Goal: Task Accomplishment & Management: Use online tool/utility

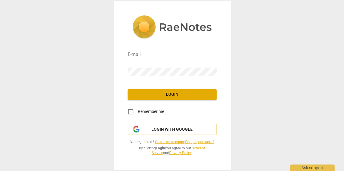
type input "[PERSON_NAME][EMAIL_ADDRESS][DOMAIN_NAME]"
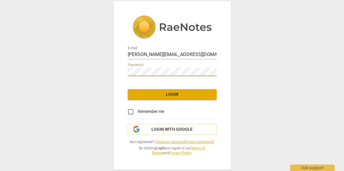
click at [160, 96] on span "Login" at bounding box center [171, 95] width 79 height 6
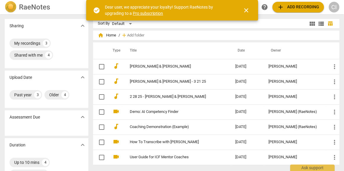
click at [246, 12] on span "close" at bounding box center [246, 10] width 7 height 7
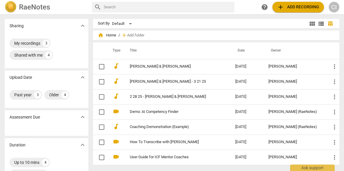
click at [290, 8] on span "add Add recording" at bounding box center [298, 7] width 42 height 7
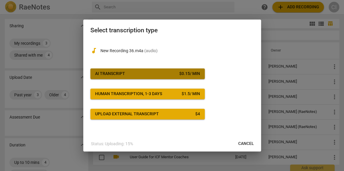
click at [153, 75] on span "AI Transcript $ 0.15 / min" at bounding box center [147, 74] width 105 height 6
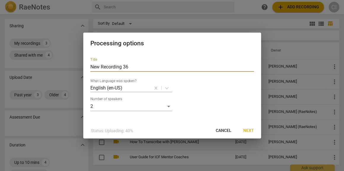
click at [150, 69] on input "New Recording 36" at bounding box center [172, 66] width 164 height 9
type input "C"
type input "Christine & Annalise - 9.12.25"
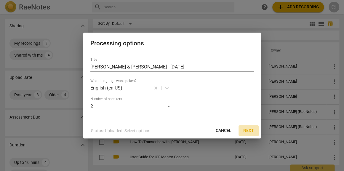
click at [247, 129] on span "Next" at bounding box center [248, 131] width 11 height 6
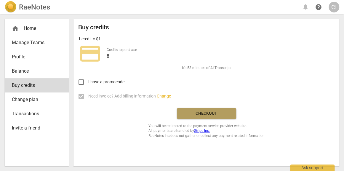
click at [199, 114] on span "Checkout" at bounding box center [207, 114] width 50 height 6
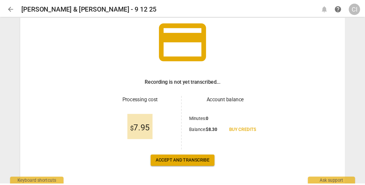
scroll to position [63, 0]
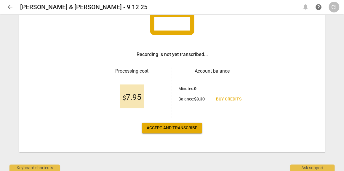
click at [174, 127] on span "Accept and transcribe" at bounding box center [172, 128] width 51 height 6
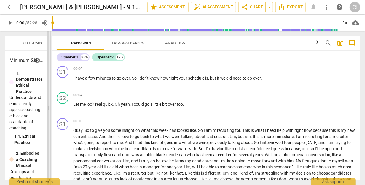
drag, startPoint x: 183, startPoint y: 109, endPoint x: 49, endPoint y: 94, distance: 134.4
click at [49, 94] on span at bounding box center [49, 107] width 4 height 153
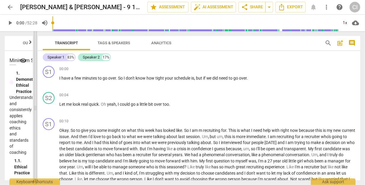
drag, startPoint x: 43, startPoint y: 106, endPoint x: 35, endPoint y: 106, distance: 8.0
click at [35, 106] on span at bounding box center [35, 107] width 4 height 153
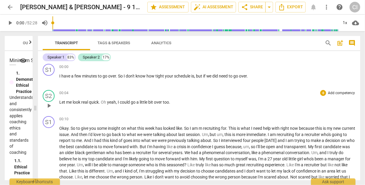
scroll to position [2, 0]
click at [7, 24] on span "play_arrow" at bounding box center [10, 22] width 7 height 7
click at [7, 24] on span "pause" at bounding box center [10, 22] width 7 height 7
click at [10, 22] on span "play_arrow" at bounding box center [10, 22] width 7 height 7
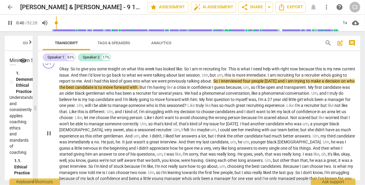
scroll to position [66, 0]
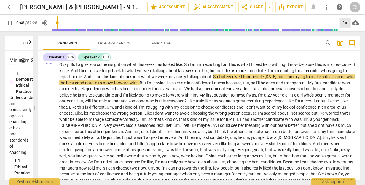
click at [344, 22] on div "1x" at bounding box center [344, 22] width 11 height 9
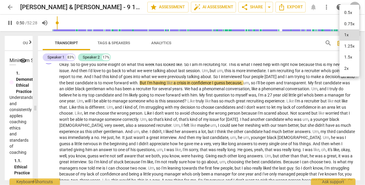
click at [344, 46] on li "1.25x" at bounding box center [349, 46] width 20 height 11
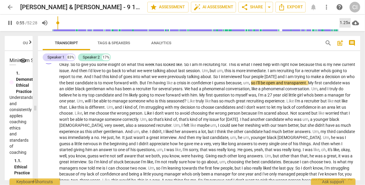
click at [344, 23] on div "1.25x" at bounding box center [344, 22] width 11 height 9
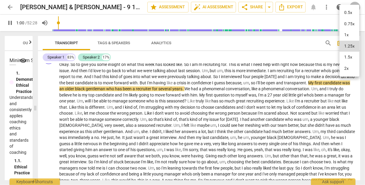
click at [277, 45] on div at bounding box center [182, 92] width 365 height 185
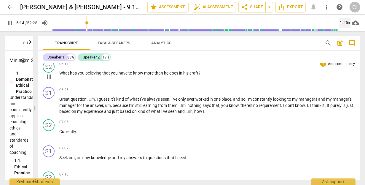
scroll to position [347, 0]
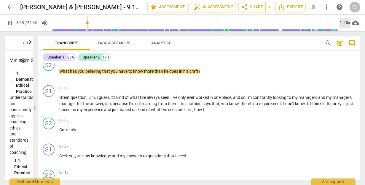
click at [340, 25] on div "1.25x" at bounding box center [344, 22] width 11 height 9
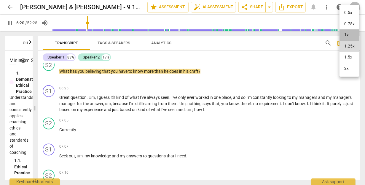
click at [344, 33] on li "1x" at bounding box center [349, 34] width 20 height 11
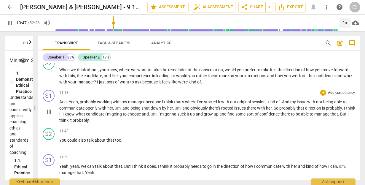
scroll to position [623, 0]
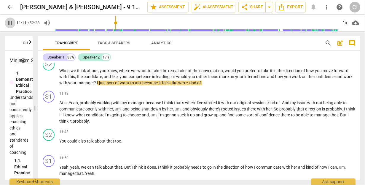
click at [10, 22] on span "pause" at bounding box center [10, 22] width 7 height 7
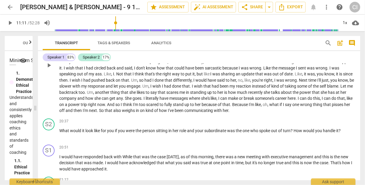
scroll to position [1057, 0]
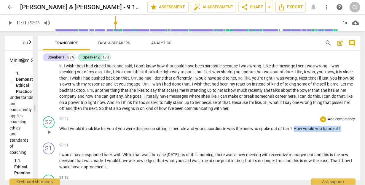
drag, startPoint x: 295, startPoint y: 140, endPoint x: 345, endPoint y: 139, distance: 50.7
click at [344, 132] on p "What would it look like for you if you were the person sitting in her role and …" at bounding box center [207, 128] width 296 height 6
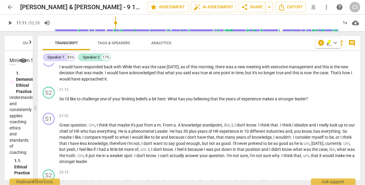
scroll to position [1148, 0]
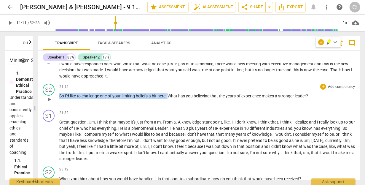
drag, startPoint x: 170, startPoint y: 108, endPoint x: 58, endPoint y: 109, distance: 112.0
click at [58, 107] on div "S2 play_arrow pause 21:12 + Add competency keyboard_arrow_right So I'd like to …" at bounding box center [199, 94] width 322 height 26
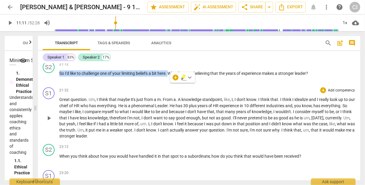
scroll to position [1177, 0]
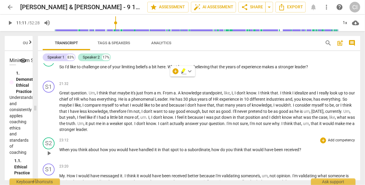
click at [183, 148] on div "S2 play_arrow pause 23:12 + Add competency keyboard_arrow_right When you think …" at bounding box center [199, 148] width 322 height 26
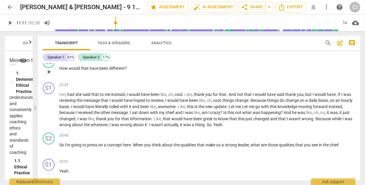
scroll to position [1335, 0]
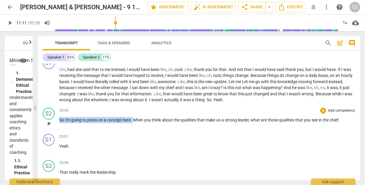
drag, startPoint x: 134, startPoint y: 132, endPoint x: 57, endPoint y: 131, distance: 77.6
click at [57, 131] on div "S2 play_arrow pause 24:45 + Add competency keyboard_arrow_right So I'm going to…" at bounding box center [199, 118] width 322 height 26
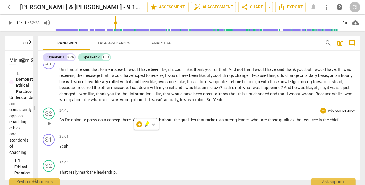
click at [165, 129] on div "24:45 + Add competency keyboard_arrow_right So I'm going to press on a concept …" at bounding box center [207, 118] width 296 height 21
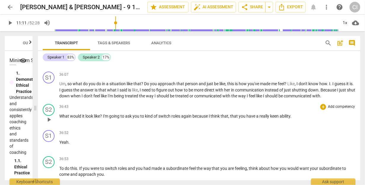
scroll to position [2148, 0]
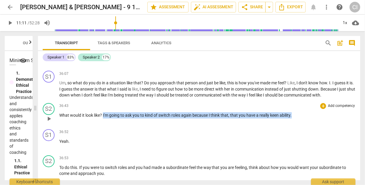
drag, startPoint x: 104, startPoint y: 127, endPoint x: 306, endPoint y: 126, distance: 202.6
click at [306, 118] on p "What would it look like ? I'm going to ask you to kind of switch roles again be…" at bounding box center [207, 115] width 296 height 6
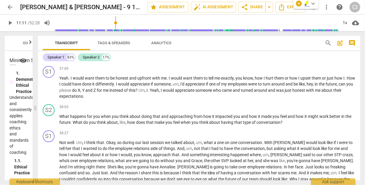
scroll to position [2263, 0]
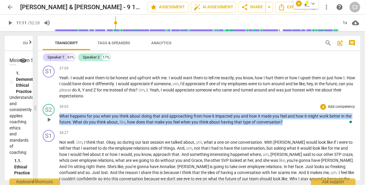
drag, startPoint x: 290, startPoint y: 132, endPoint x: 83, endPoint y: 124, distance: 207.3
click at [83, 124] on div "38:03 + Add competency keyboard_arrow_right What happens for you when you think…" at bounding box center [207, 114] width 296 height 21
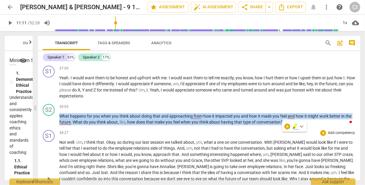
click at [172, 136] on div "38:27 + Add competency keyboard_arrow_right" at bounding box center [207, 133] width 296 height 6
click at [180, 136] on div "38:27 + Add competency keyboard_arrow_right" at bounding box center [207, 133] width 296 height 6
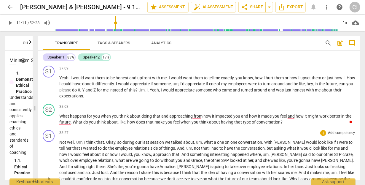
click at [192, 144] on span "about" at bounding box center [188, 142] width 11 height 5
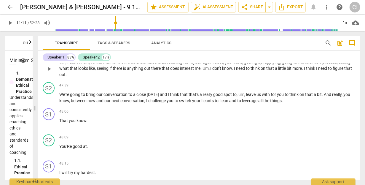
scroll to position [2672, 0]
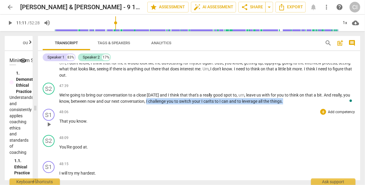
drag, startPoint x: 145, startPoint y: 113, endPoint x: 276, endPoint y: 118, distance: 130.1
click at [276, 118] on div "S1 play_arrow pause 00:00 + Add competency keyboard_arrow_right I have a few mi…" at bounding box center [199, 121] width 322 height 116
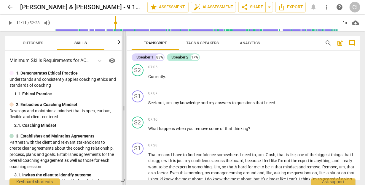
scroll to position [497, 0]
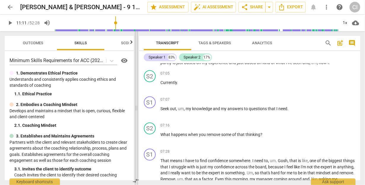
drag, startPoint x: 35, startPoint y: 110, endPoint x: 136, endPoint y: 115, distance: 101.2
click at [136, 115] on span at bounding box center [137, 107] width 4 height 153
drag, startPoint x: 151, startPoint y: 106, endPoint x: 153, endPoint y: 88, distance: 17.6
click at [153, 88] on div "S1 play_arrow pause 00:00 + Add competency keyboard_arrow_right I have a few mi…" at bounding box center [249, 121] width 221 height 116
drag, startPoint x: 149, startPoint y: 109, endPoint x: 151, endPoint y: 106, distance: 3.6
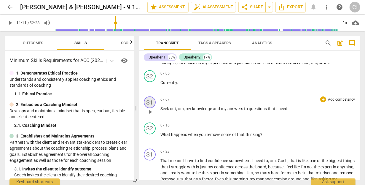
click at [151, 106] on div "S1" at bounding box center [150, 102] width 12 height 12
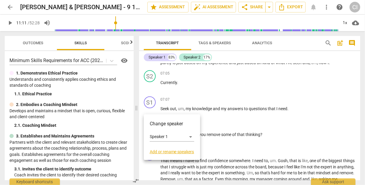
click at [256, 110] on div at bounding box center [182, 92] width 365 height 185
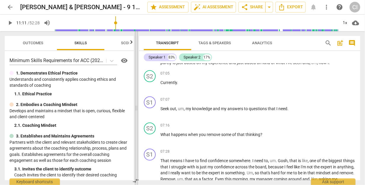
scroll to position [473, 0]
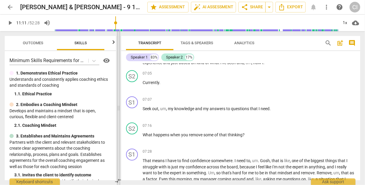
drag, startPoint x: 136, startPoint y: 96, endPoint x: 119, endPoint y: 96, distance: 17.8
click at [119, 96] on span at bounding box center [119, 107] width 4 height 153
type input "672"
